Goal: Information Seeking & Learning: Find contact information

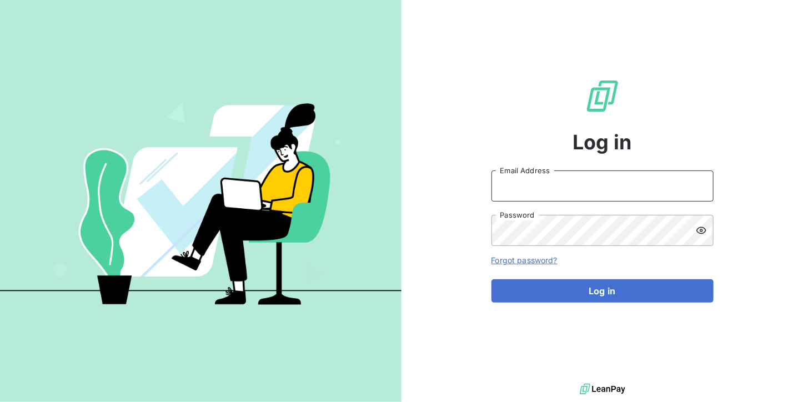
type input "[DOMAIN_NAME][EMAIL_ADDRESS][DOMAIN_NAME]"
click at [610, 188] on input "[DOMAIN_NAME][EMAIL_ADDRESS][DOMAIN_NAME]" at bounding box center [603, 186] width 222 height 31
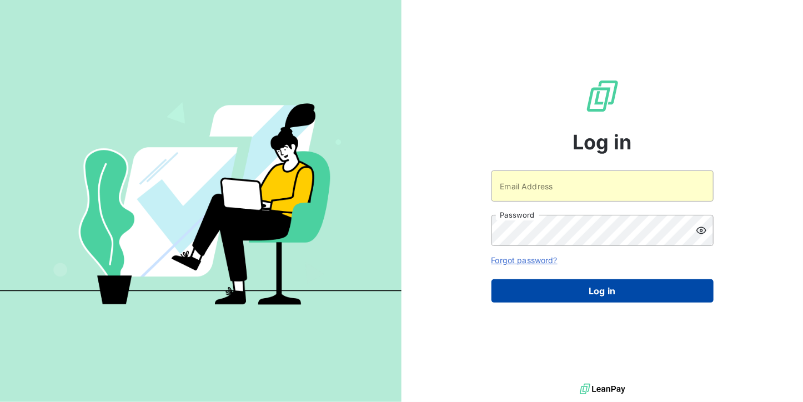
click at [594, 295] on button "Log in" at bounding box center [603, 290] width 222 height 23
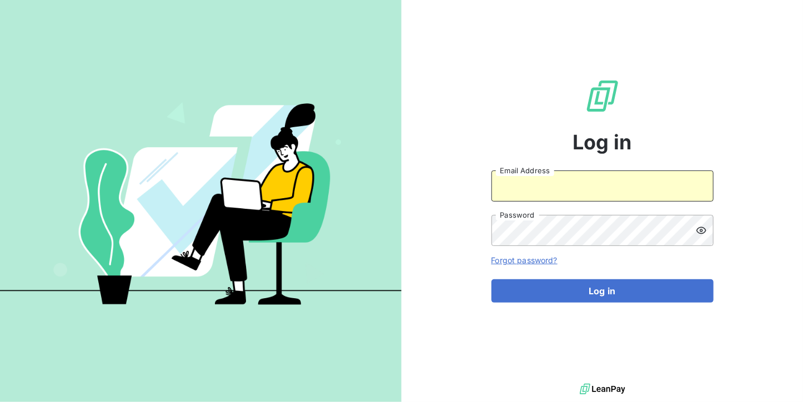
click at [583, 196] on input "Email Address" at bounding box center [603, 186] width 222 height 31
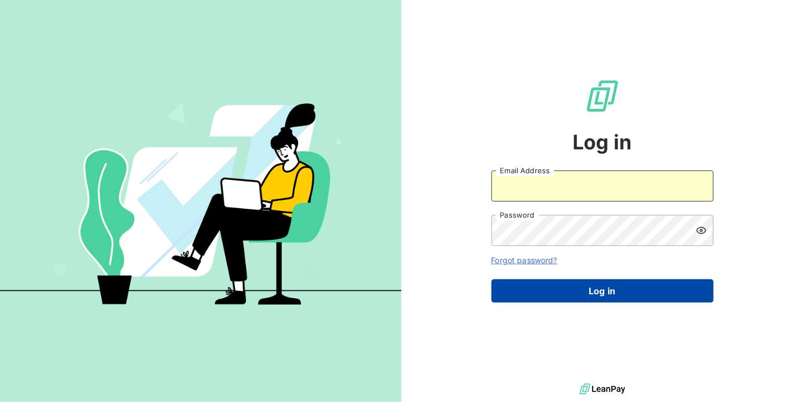
type input "[EMAIL_ADDRESS][DOMAIN_NAME]"
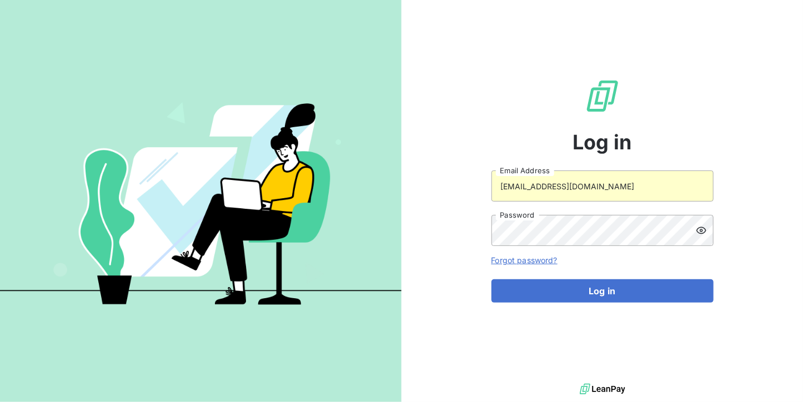
click at [562, 279] on form "[EMAIL_ADDRESS][DOMAIN_NAME] Email Address Password Forgot password? Log in" at bounding box center [603, 237] width 222 height 132
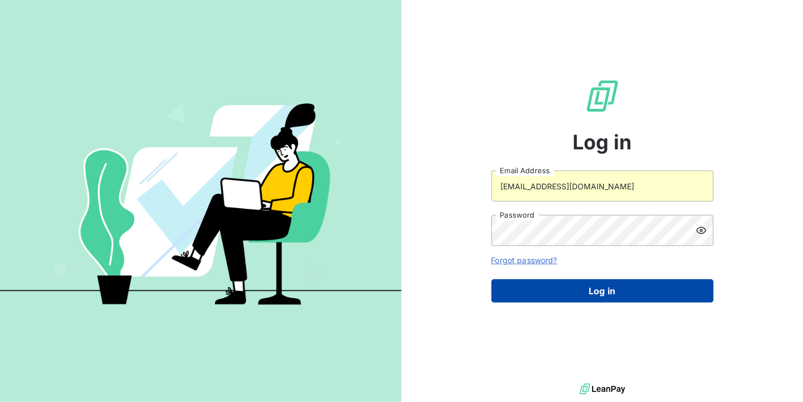
click at [562, 286] on button "Log in" at bounding box center [603, 290] width 222 height 23
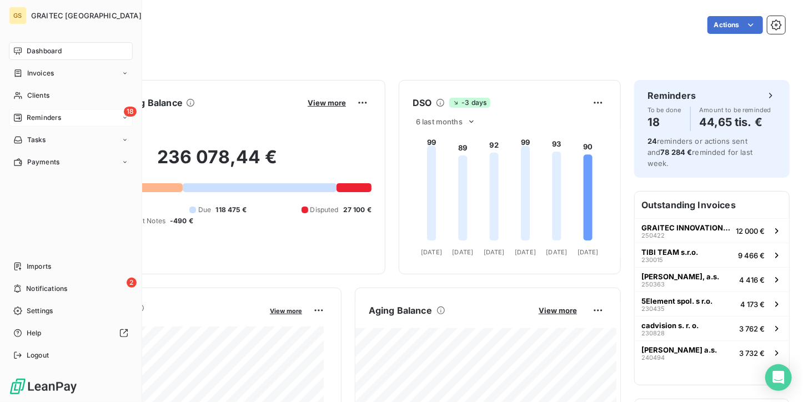
click at [22, 122] on icon at bounding box center [17, 117] width 9 height 9
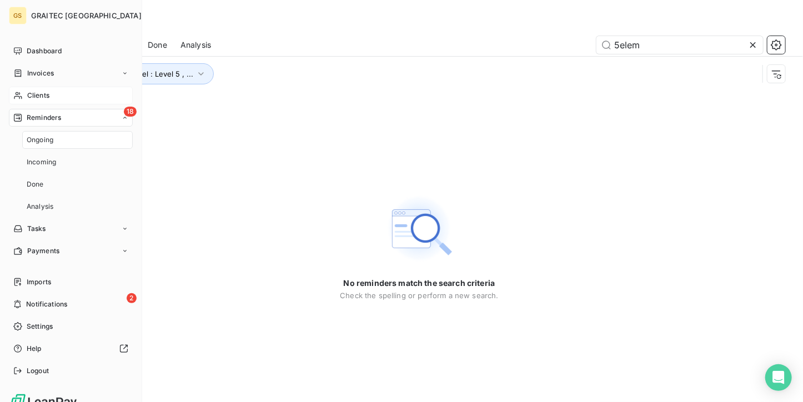
click at [30, 88] on div "Clients" at bounding box center [71, 96] width 124 height 18
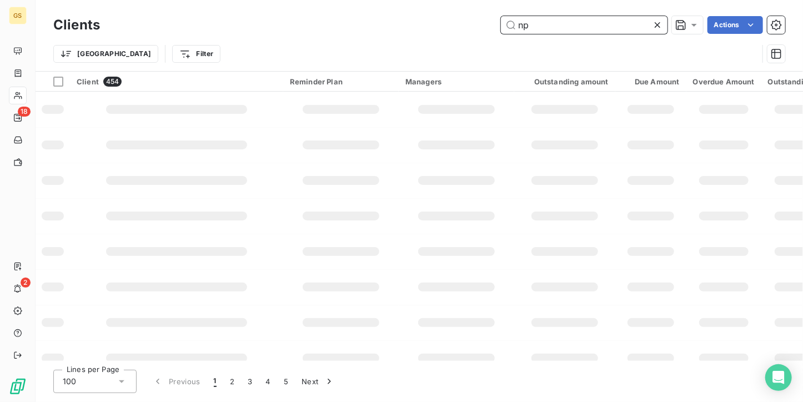
type input "n"
type input "b"
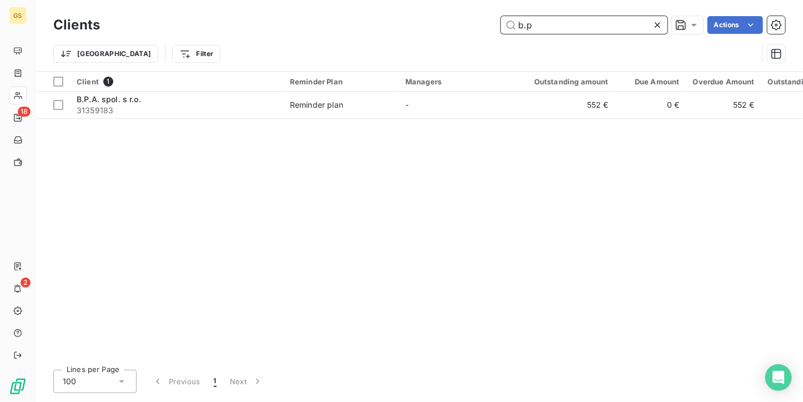
type input "b.p"
click at [349, 120] on div "Client 1 Reminder Plan Managers Outstanding amount Due Amount Overdue Amount Ou…" at bounding box center [420, 216] width 768 height 289
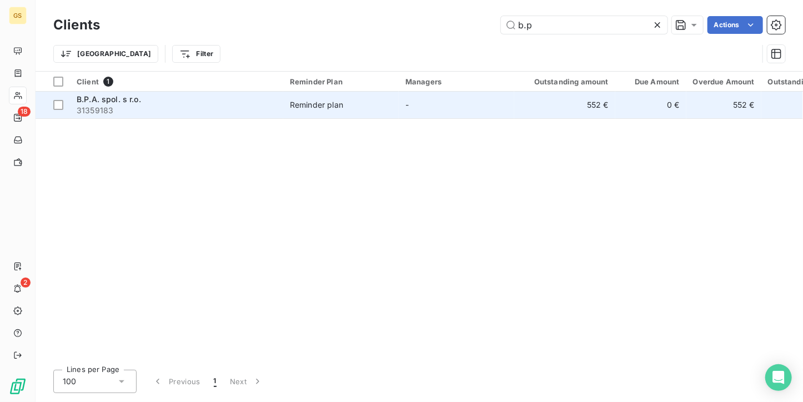
click at [349, 93] on td "Reminder plan" at bounding box center [341, 105] width 116 height 27
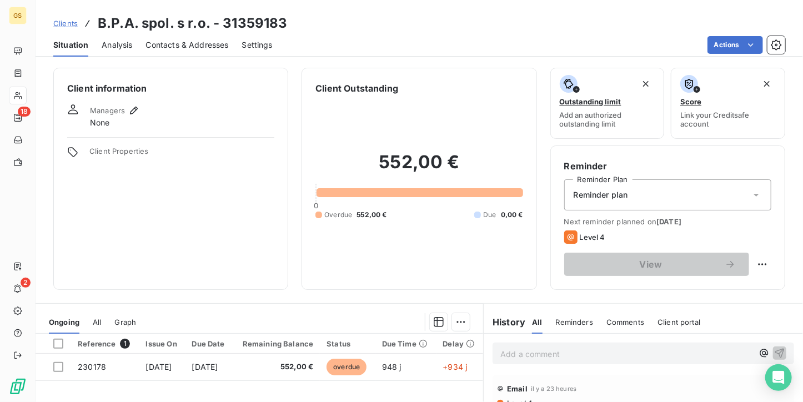
click at [214, 47] on span "Contacts & Addresses" at bounding box center [187, 44] width 83 height 11
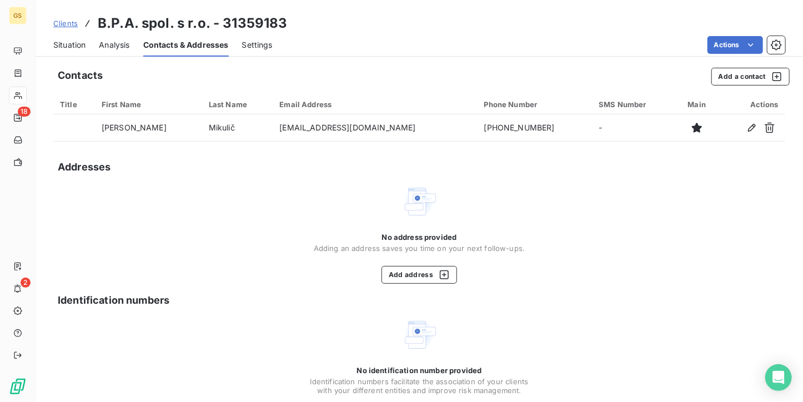
click at [61, 41] on span "Situation" at bounding box center [69, 44] width 32 height 11
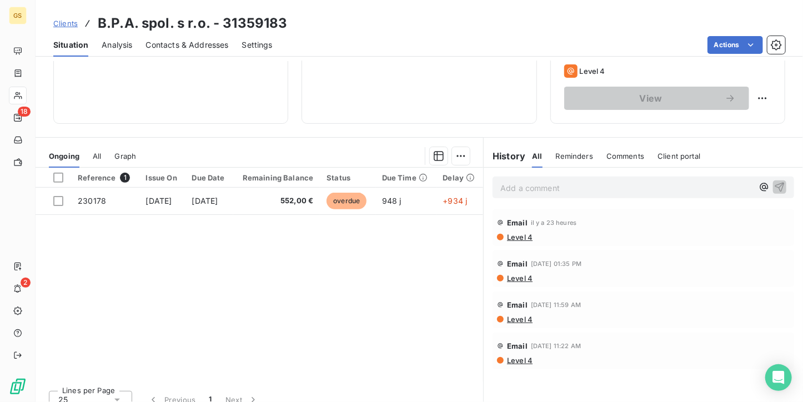
scroll to position [167, 0]
click at [57, 17] on div "Clients B.P.A. spol. s r.o. - 31359183" at bounding box center [170, 23] width 234 height 20
click at [65, 19] on span "Clients" at bounding box center [65, 23] width 24 height 9
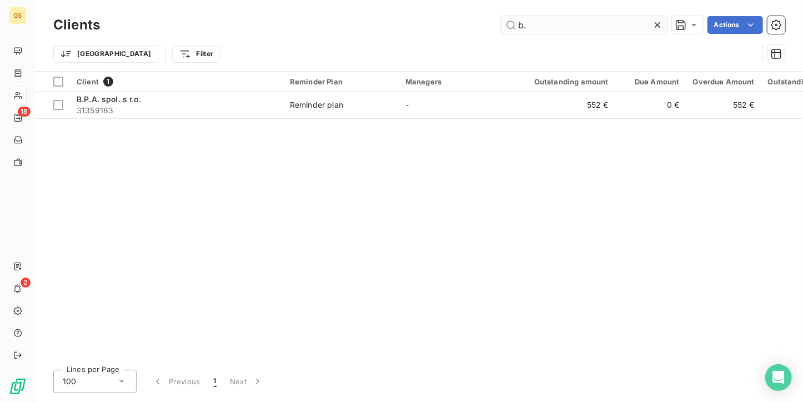
type input "b"
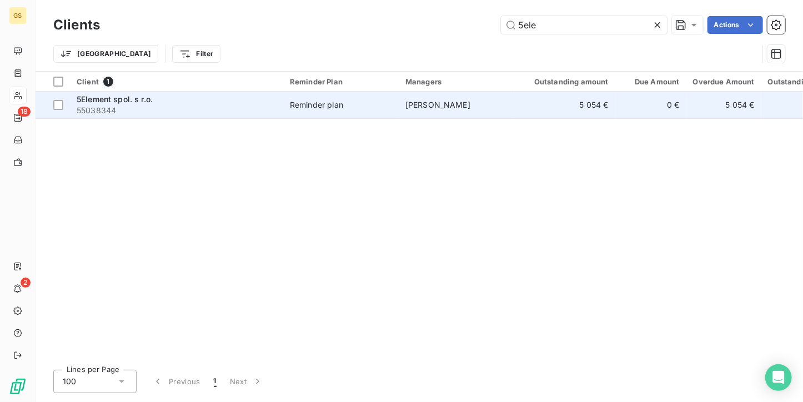
type input "5ele"
click at [394, 116] on td "Reminder plan" at bounding box center [341, 105] width 116 height 27
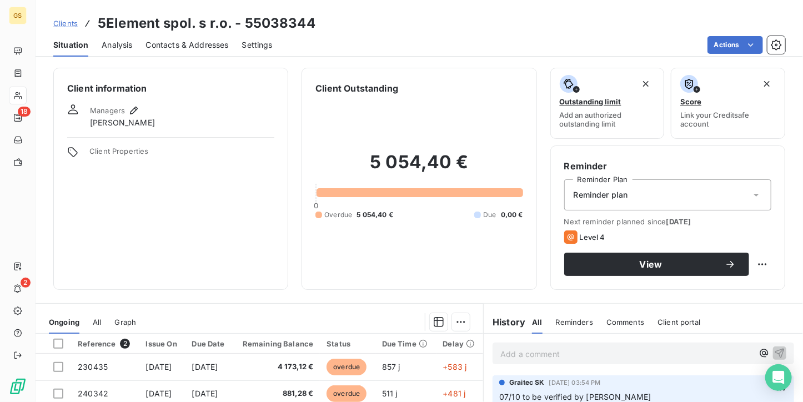
click at [158, 53] on div "Contacts & Addresses" at bounding box center [187, 44] width 83 height 23
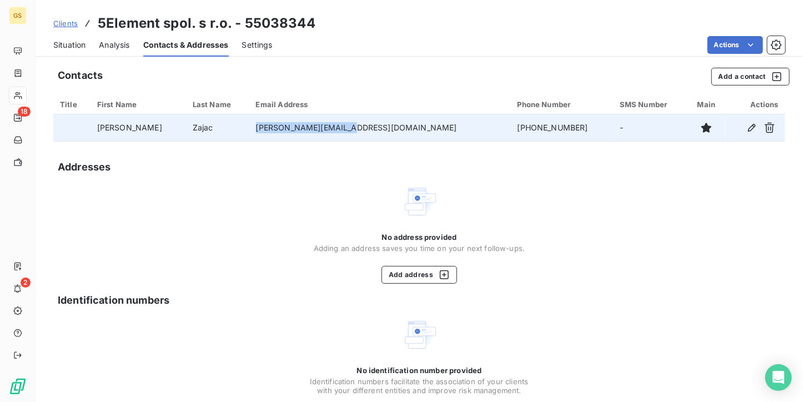
drag, startPoint x: 328, startPoint y: 127, endPoint x: 269, endPoint y: 127, distance: 58.9
click at [269, 127] on td "[PERSON_NAME][EMAIL_ADDRESS][DOMAIN_NAME]" at bounding box center [380, 127] width 262 height 27
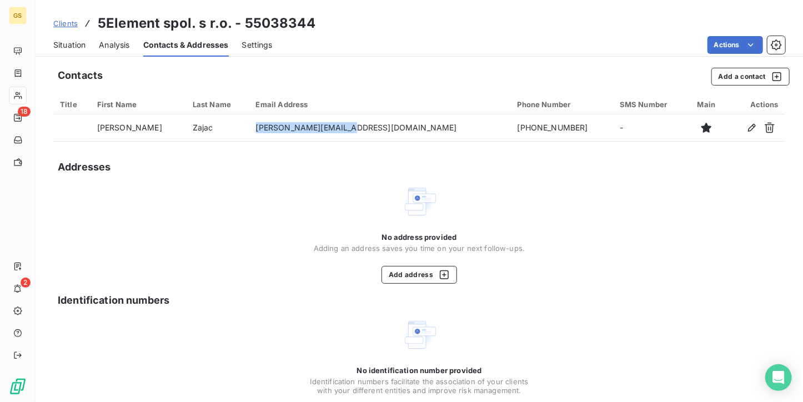
copy td "[PERSON_NAME][EMAIL_ADDRESS][DOMAIN_NAME]"
click at [60, 47] on span "Situation" at bounding box center [69, 44] width 32 height 11
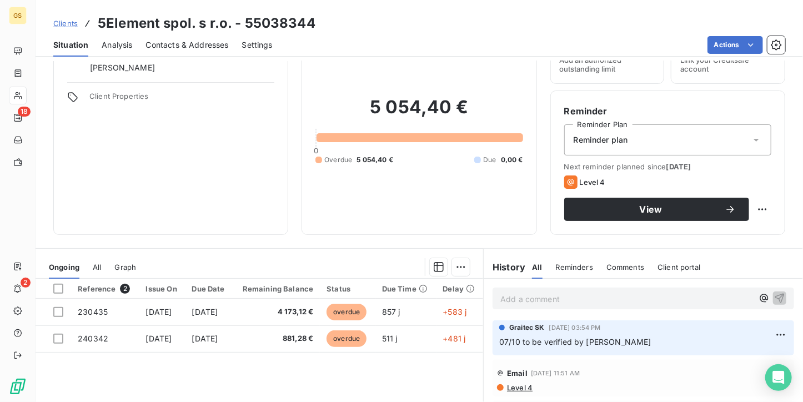
scroll to position [111, 0]
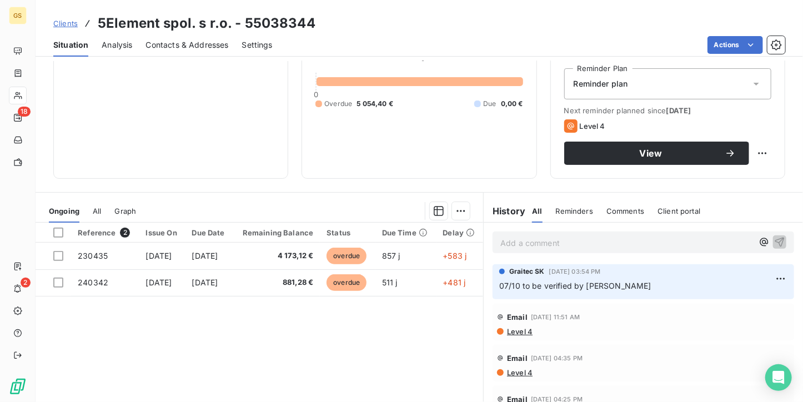
click at [210, 49] on span "Contacts & Addresses" at bounding box center [187, 44] width 83 height 11
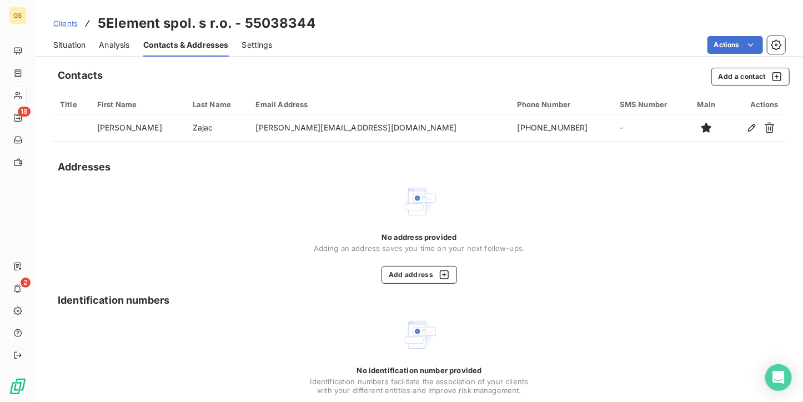
click at [59, 28] on link "Clients" at bounding box center [65, 23] width 24 height 11
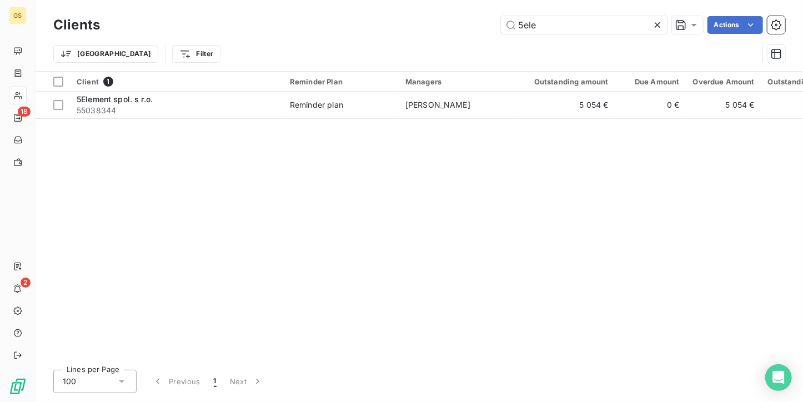
click at [656, 25] on icon at bounding box center [657, 24] width 11 height 11
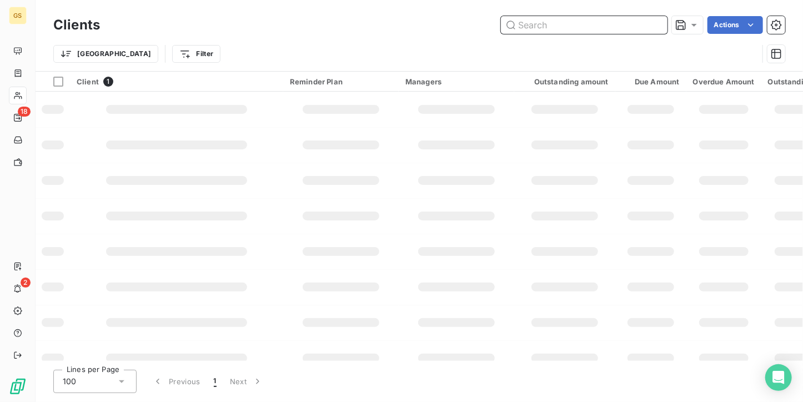
click at [538, 21] on input "text" at bounding box center [584, 25] width 167 height 18
type input "techniserv"
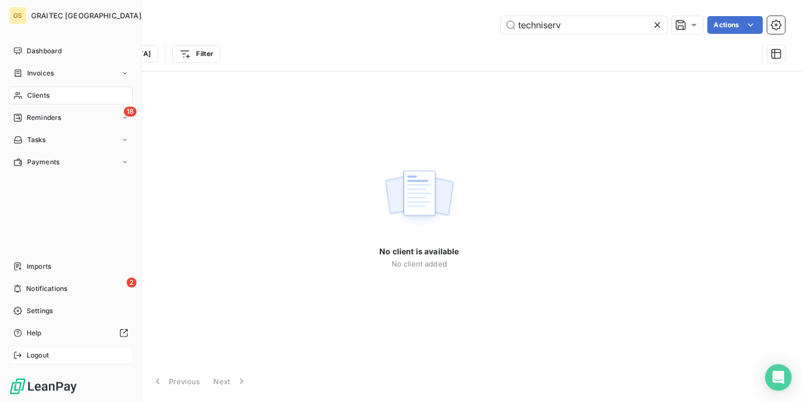
click at [27, 359] on span "Logout" at bounding box center [38, 356] width 22 height 10
